Goal: Navigation & Orientation: Find specific page/section

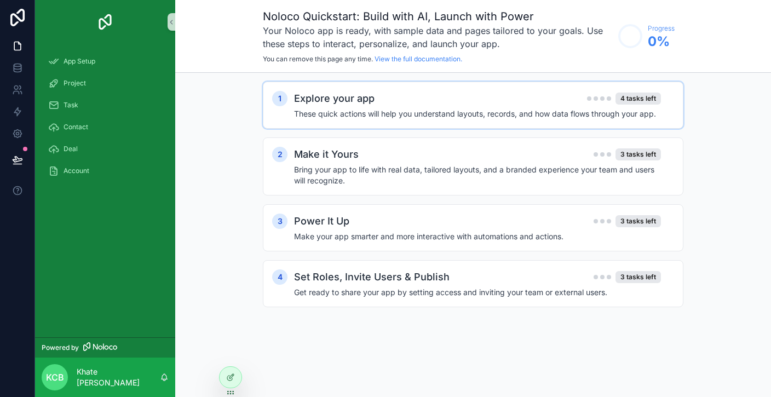
click at [582, 105] on div "Explore your app 4 tasks left" at bounding box center [477, 98] width 367 height 15
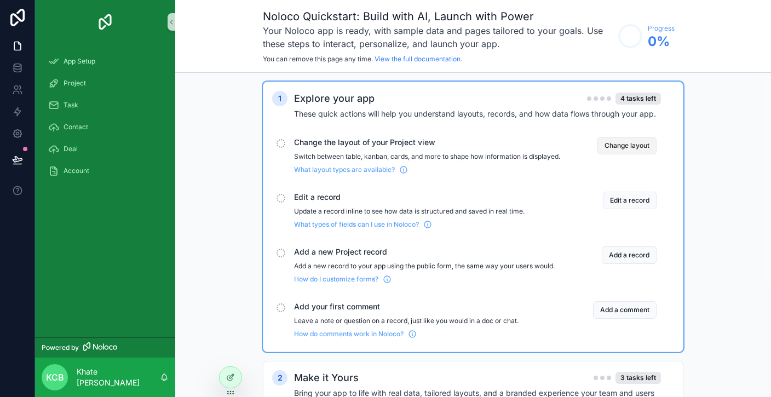
click at [640, 145] on button "Change layout" at bounding box center [626, 146] width 59 height 18
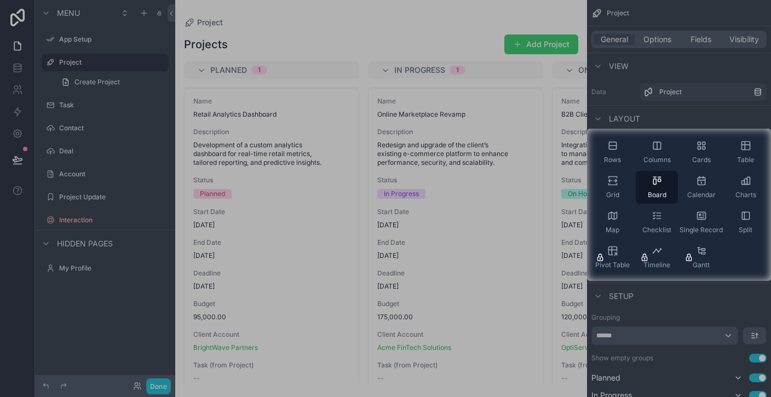
click at [386, 207] on div at bounding box center [293, 205] width 587 height 152
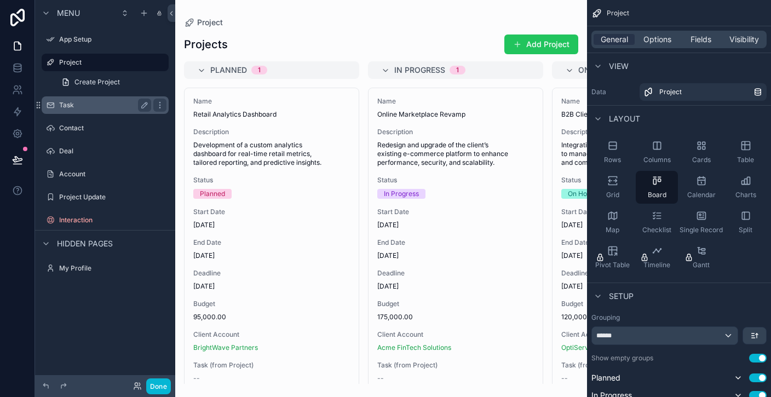
click at [99, 106] on label "Task" at bounding box center [103, 105] width 88 height 9
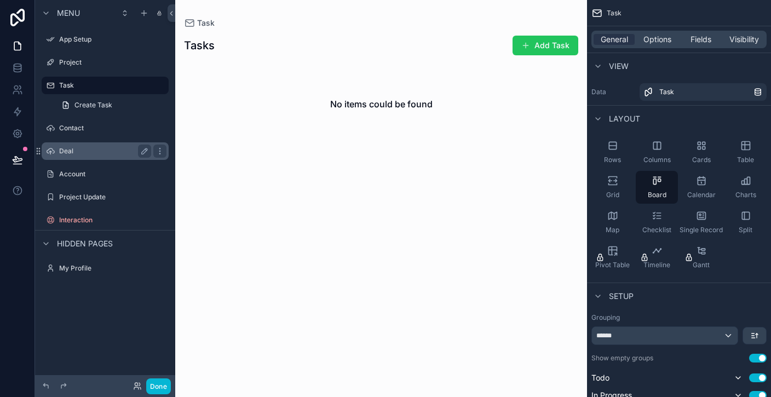
click at [78, 152] on label "Deal" at bounding box center [103, 151] width 88 height 9
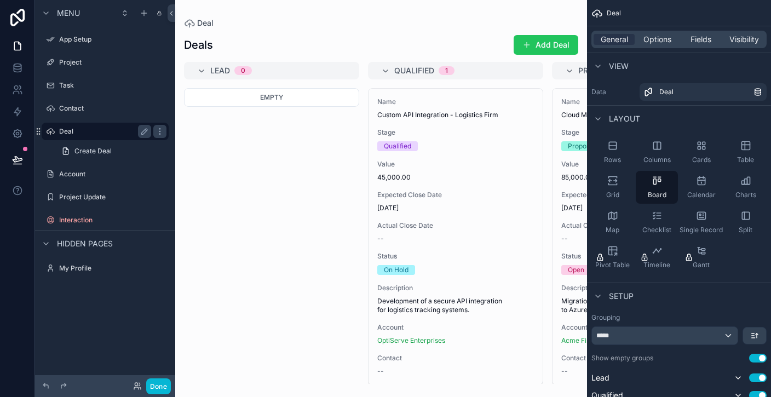
click at [93, 137] on div "Deal" at bounding box center [105, 131] width 92 height 13
click at [87, 108] on label "Contact" at bounding box center [103, 108] width 88 height 9
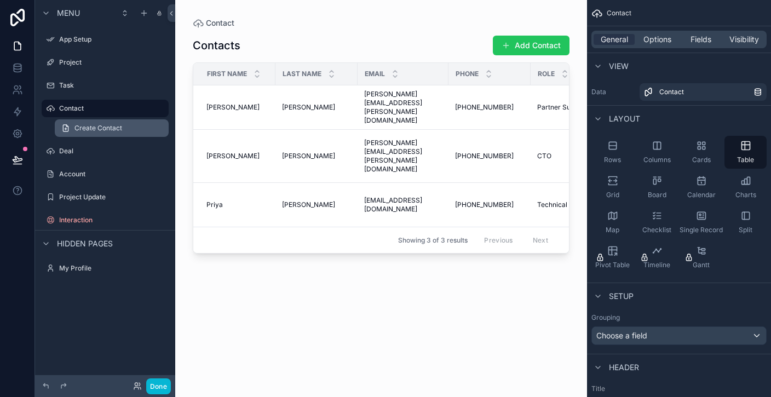
click at [105, 131] on span "Create Contact" at bounding box center [98, 128] width 48 height 9
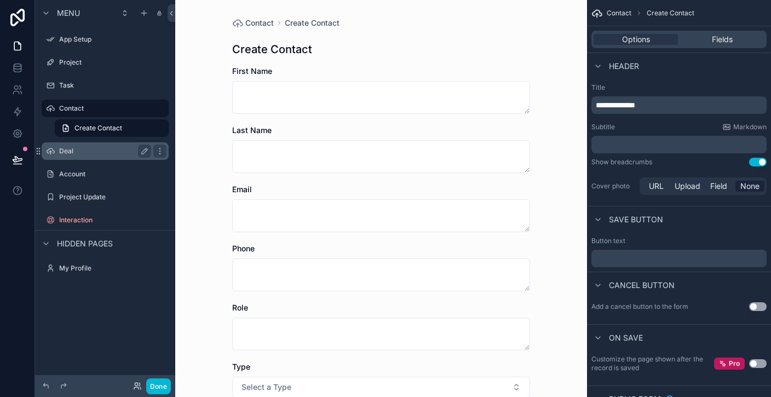
click at [99, 153] on label "Deal" at bounding box center [103, 151] width 88 height 9
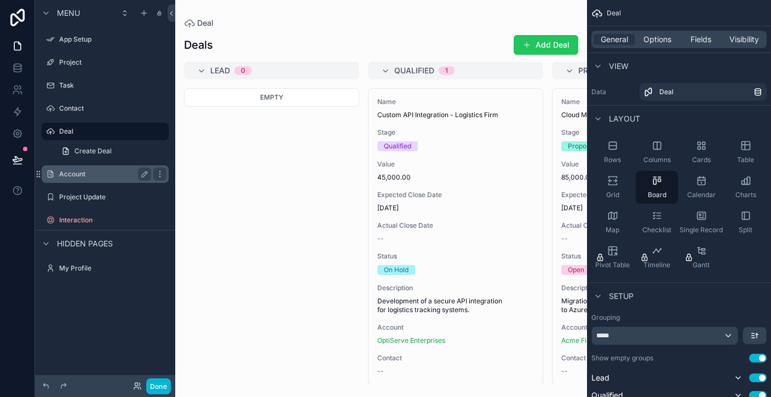
click at [84, 171] on label "Account" at bounding box center [103, 174] width 88 height 9
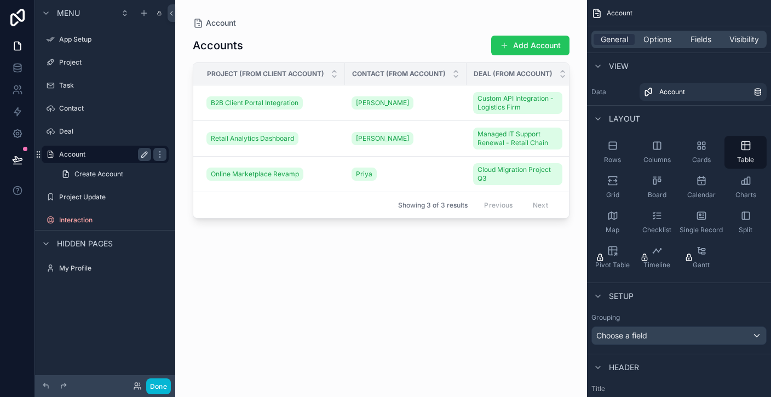
click at [142, 155] on icon "scrollable content" at bounding box center [144, 154] width 5 height 5
click at [109, 155] on input "*******" at bounding box center [96, 154] width 74 height 13
type input "*******"
click at [219, 215] on div "Showing 3 of 3 results Previous Next" at bounding box center [380, 205] width 375 height 26
drag, startPoint x: 617, startPoint y: 186, endPoint x: 447, endPoint y: 265, distance: 187.3
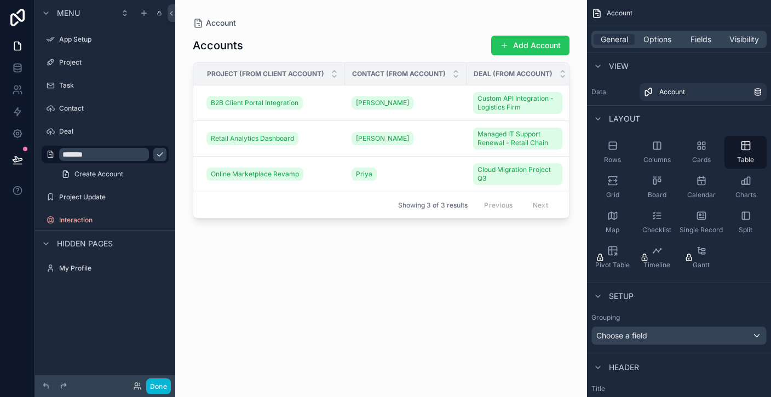
click at [447, 265] on div "App Setup Project Task Contact Deal Account My Profile Powered by KCB Khate [PE…" at bounding box center [472, 198] width 595 height 397
drag, startPoint x: 619, startPoint y: 148, endPoint x: 479, endPoint y: 225, distance: 159.5
click at [479, 225] on div "App Setup Project Task Contact Deal Account My Profile Powered by KCB Khate [PE…" at bounding box center [472, 198] width 595 height 397
click at [607, 144] on icon "scrollable content" at bounding box center [612, 145] width 11 height 11
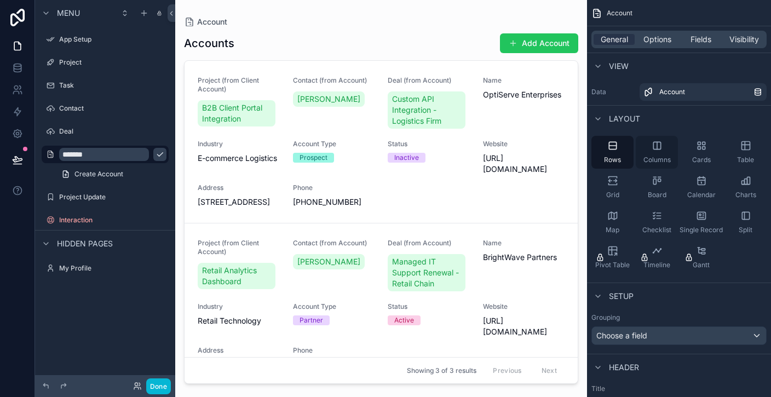
click at [649, 144] on div "Columns" at bounding box center [656, 152] width 42 height 33
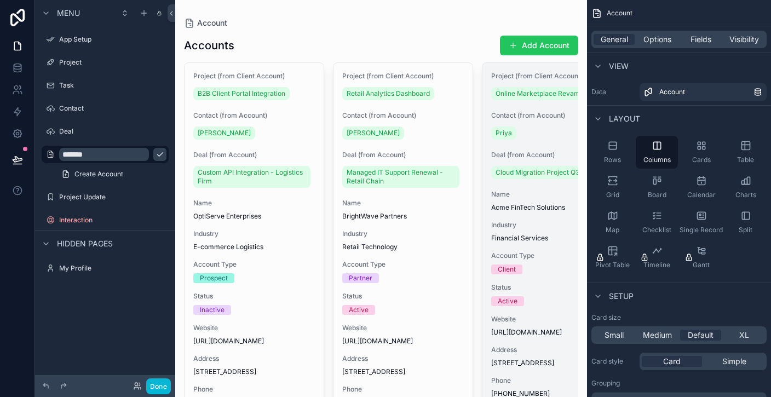
click at [506, 274] on div "Project (from Client Account) Online Marketplace Revamp Contact (from Account) …" at bounding box center [551, 239] width 139 height 352
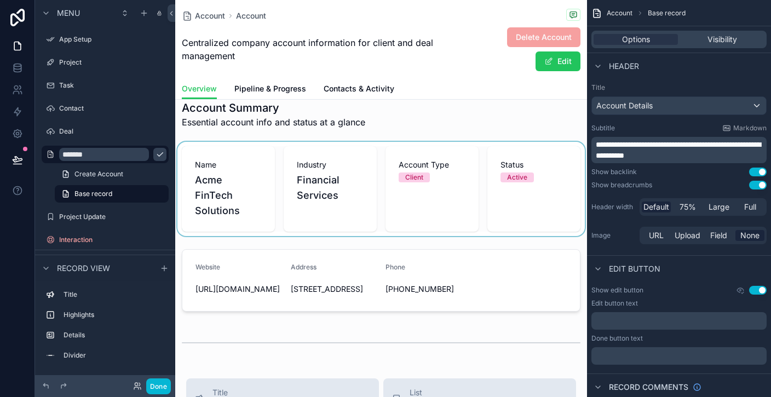
scroll to position [49, 0]
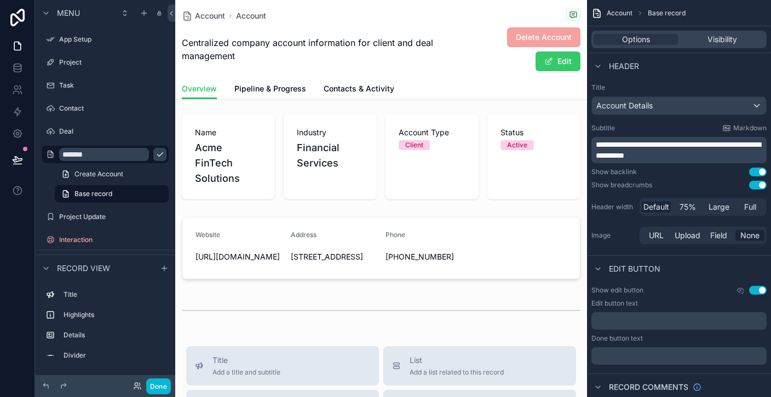
click at [555, 65] on button "Edit" at bounding box center [557, 61] width 45 height 20
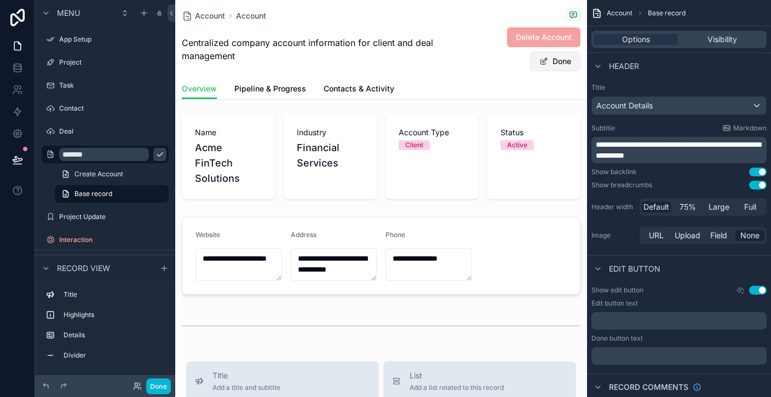
click at [555, 65] on button "Done" at bounding box center [555, 61] width 50 height 20
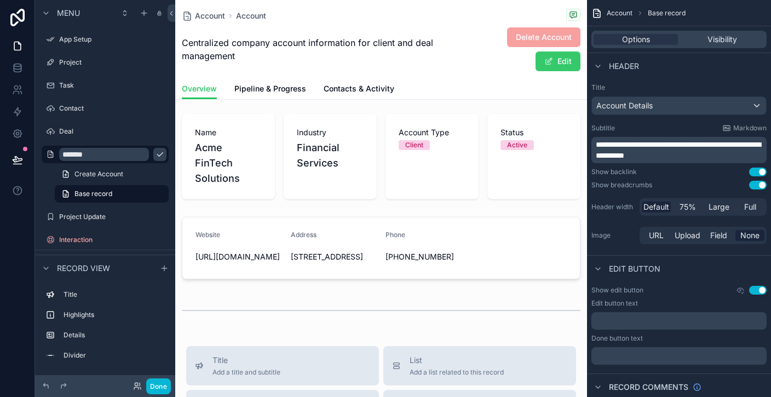
click at [555, 65] on button "Edit" at bounding box center [557, 61] width 45 height 20
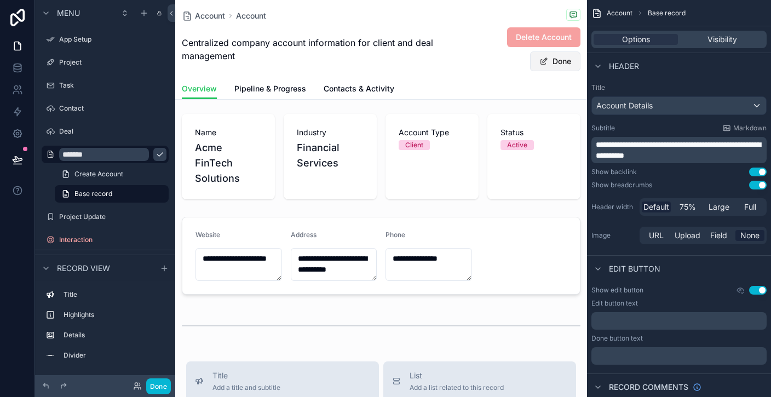
click at [555, 65] on button "Done" at bounding box center [555, 61] width 50 height 20
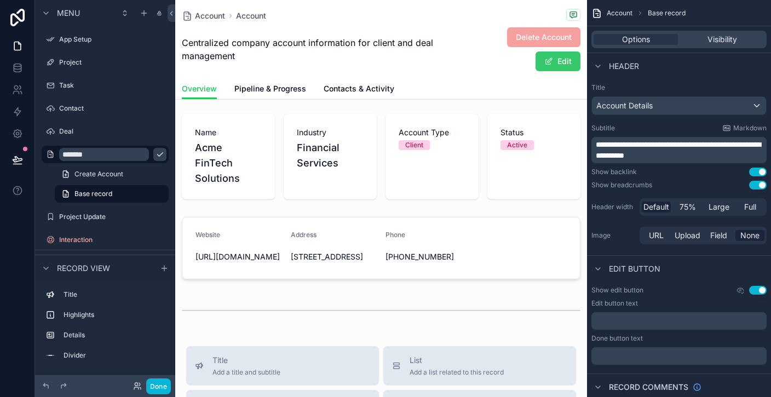
click at [555, 65] on button "Edit" at bounding box center [557, 61] width 45 height 20
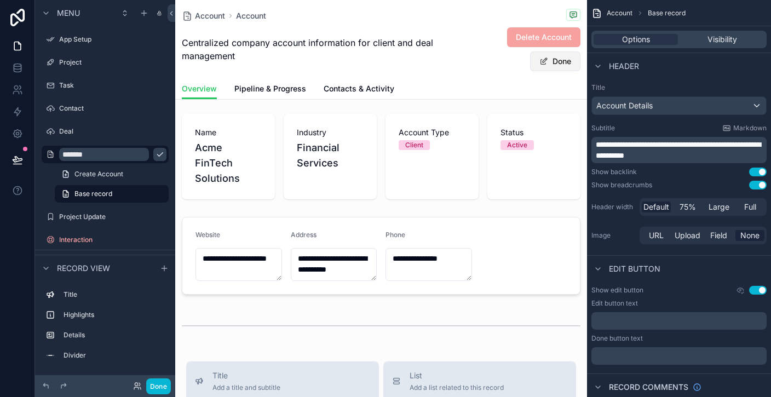
click at [555, 65] on button "Done" at bounding box center [555, 61] width 50 height 20
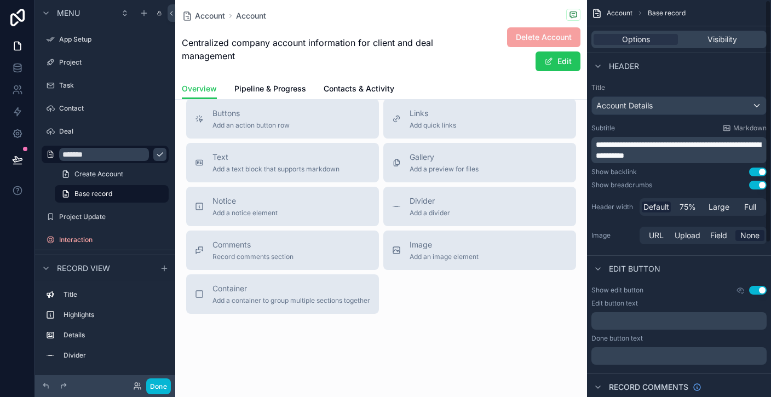
scroll to position [0, 0]
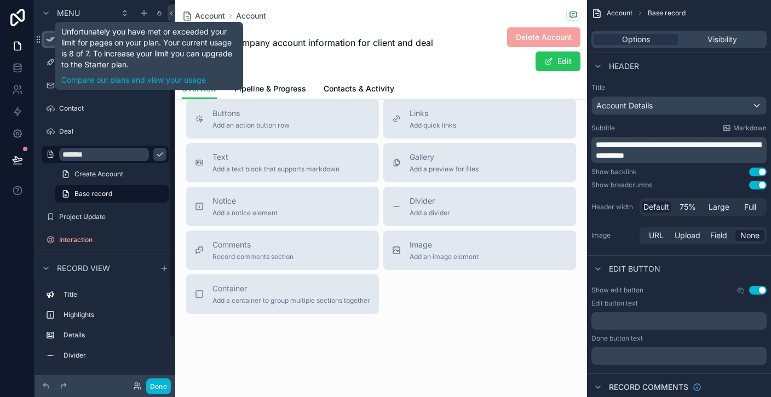
click at [51, 40] on icon "scrollable content" at bounding box center [50, 39] width 9 height 9
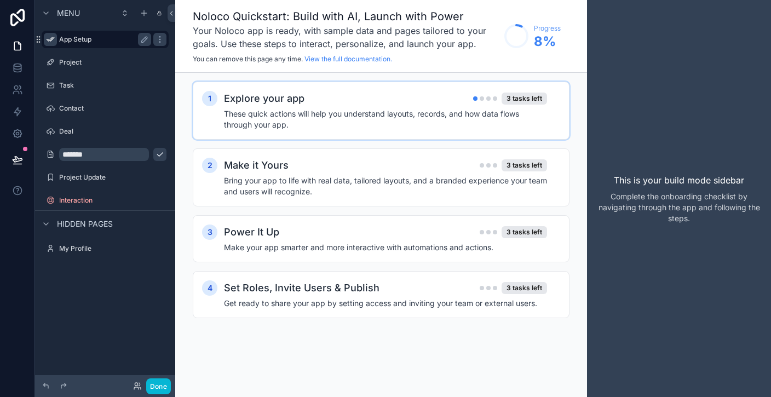
click at [505, 107] on div "Explore your app 3 tasks left These quick actions will help you understand layo…" at bounding box center [392, 110] width 336 height 39
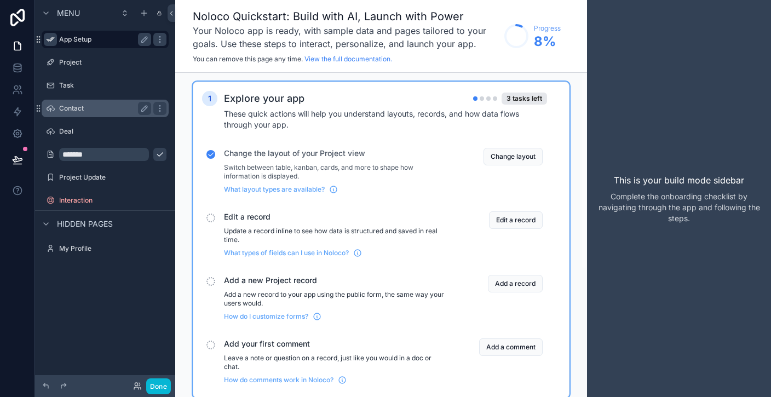
click at [73, 100] on div "Contact" at bounding box center [105, 109] width 123 height 18
